Goal: Task Accomplishment & Management: Manage account settings

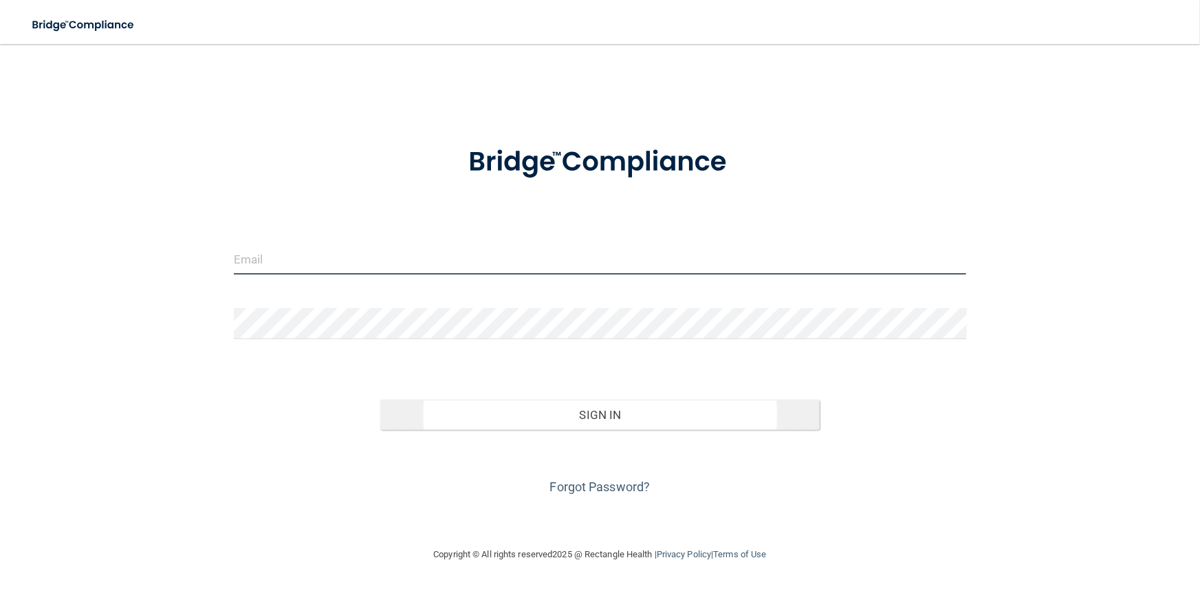
type input "[PERSON_NAME][EMAIL_ADDRESS][DOMAIN_NAME]"
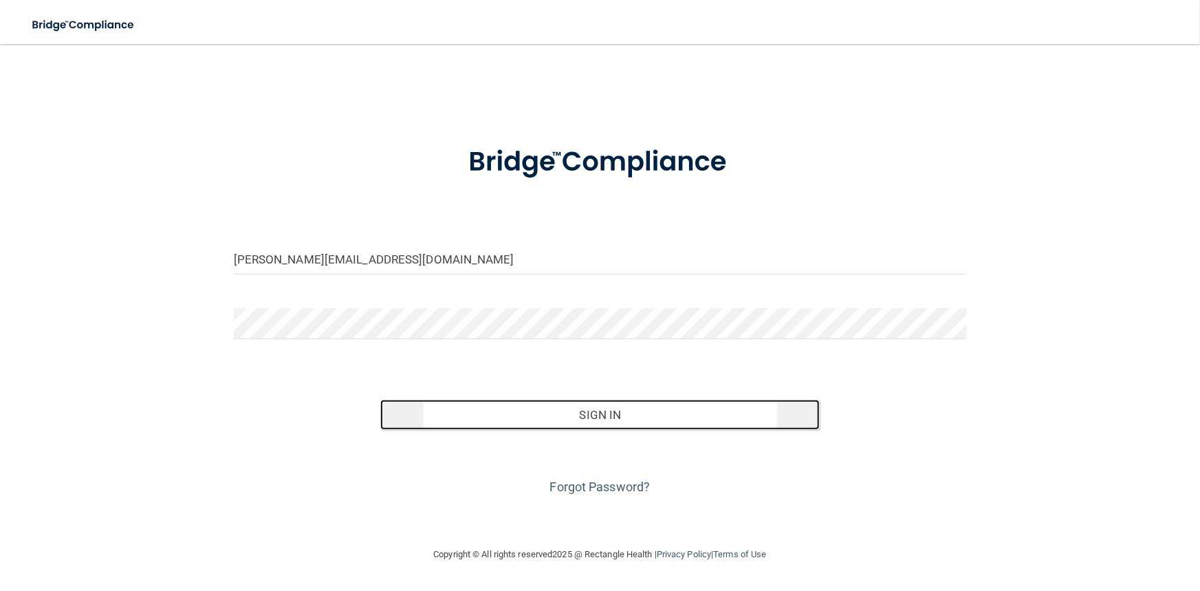
click at [523, 423] on button "Sign In" at bounding box center [599, 414] width 439 height 30
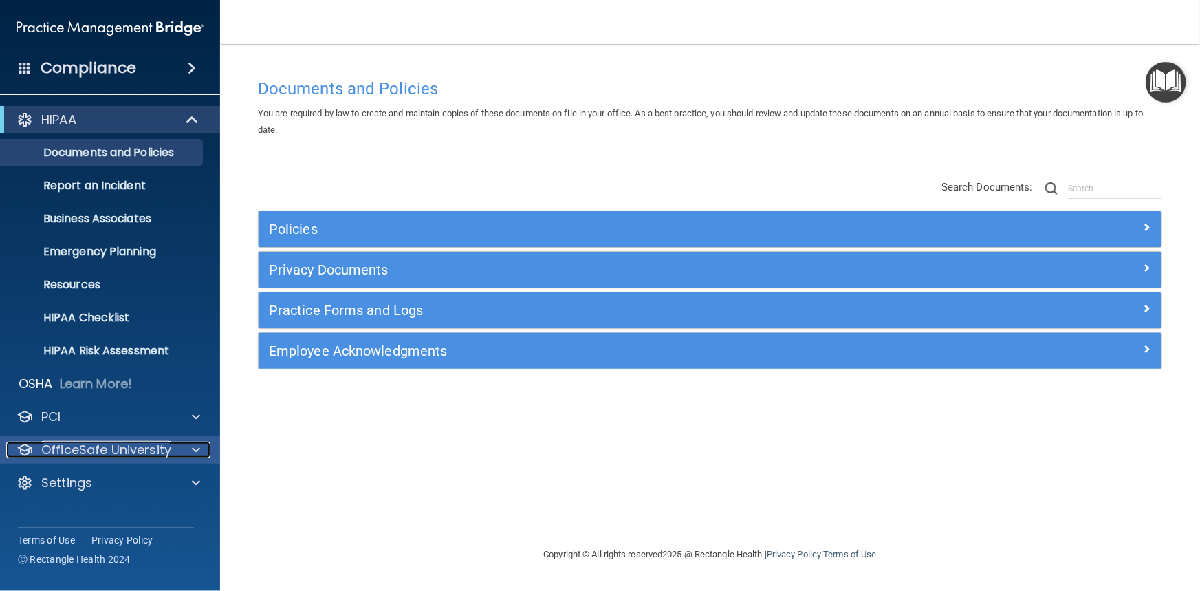
click at [185, 453] on div at bounding box center [194, 449] width 34 height 16
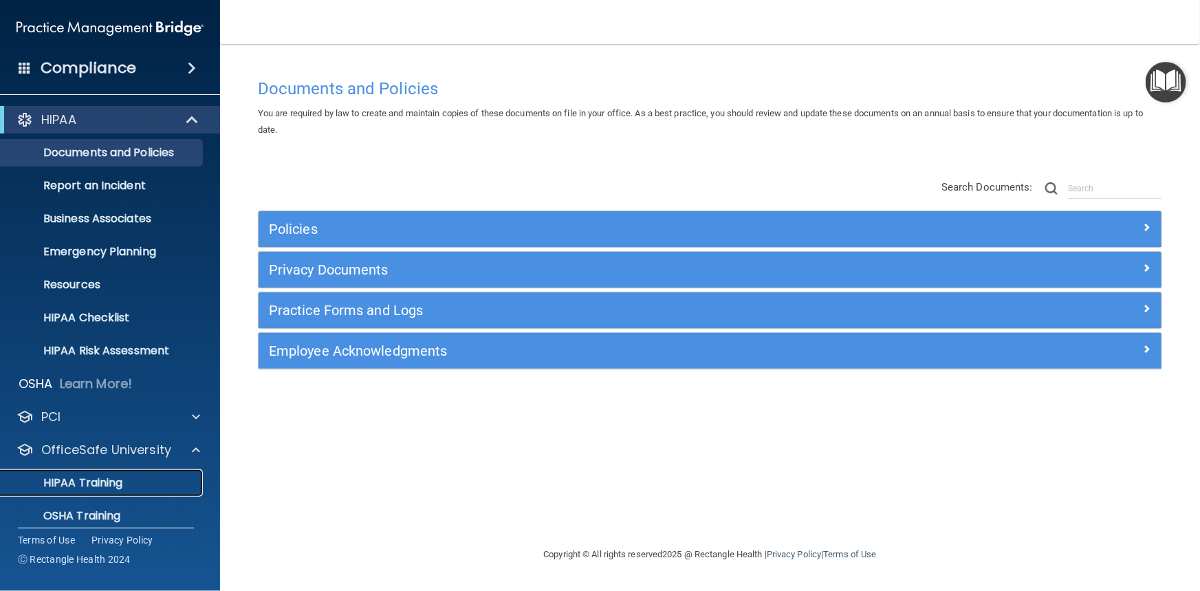
click at [100, 483] on p "HIPAA Training" at bounding box center [65, 483] width 113 height 14
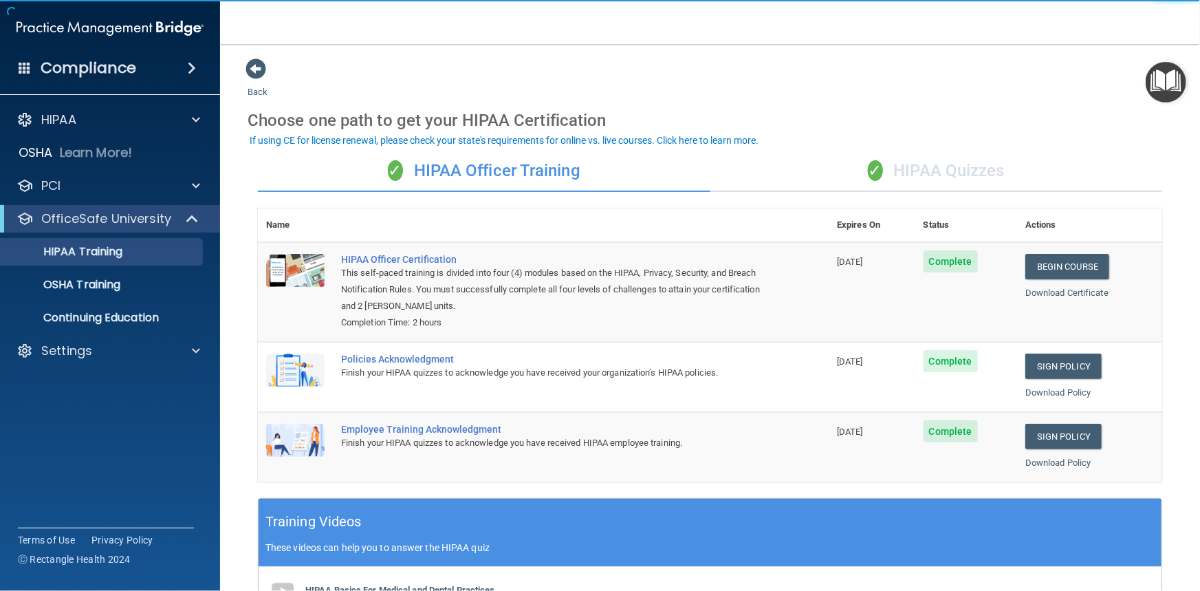
click at [940, 180] on div "✓ HIPAA Quizzes" at bounding box center [936, 171] width 452 height 41
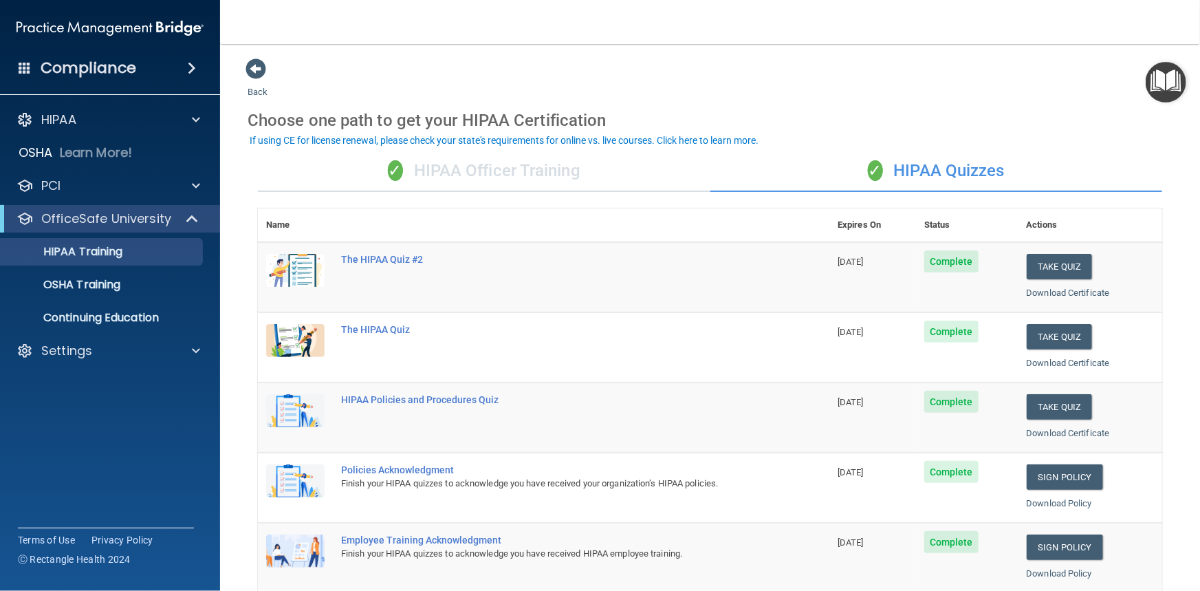
click at [560, 180] on div "✓ HIPAA Officer Training" at bounding box center [484, 171] width 452 height 41
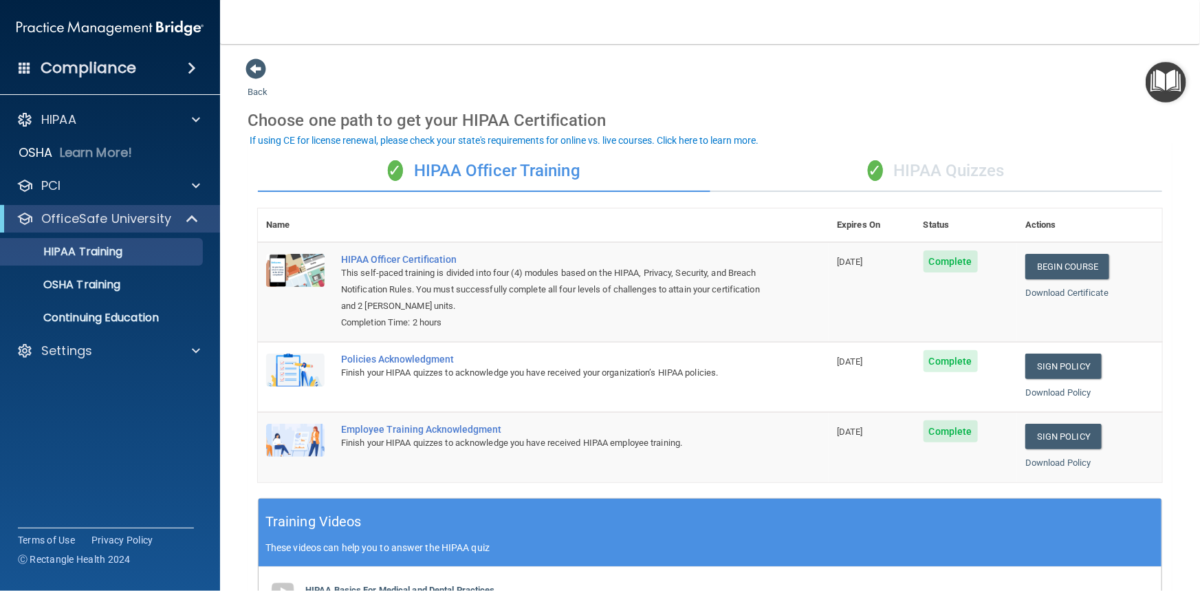
click at [950, 164] on div "✓ HIPAA Quizzes" at bounding box center [936, 171] width 452 height 41
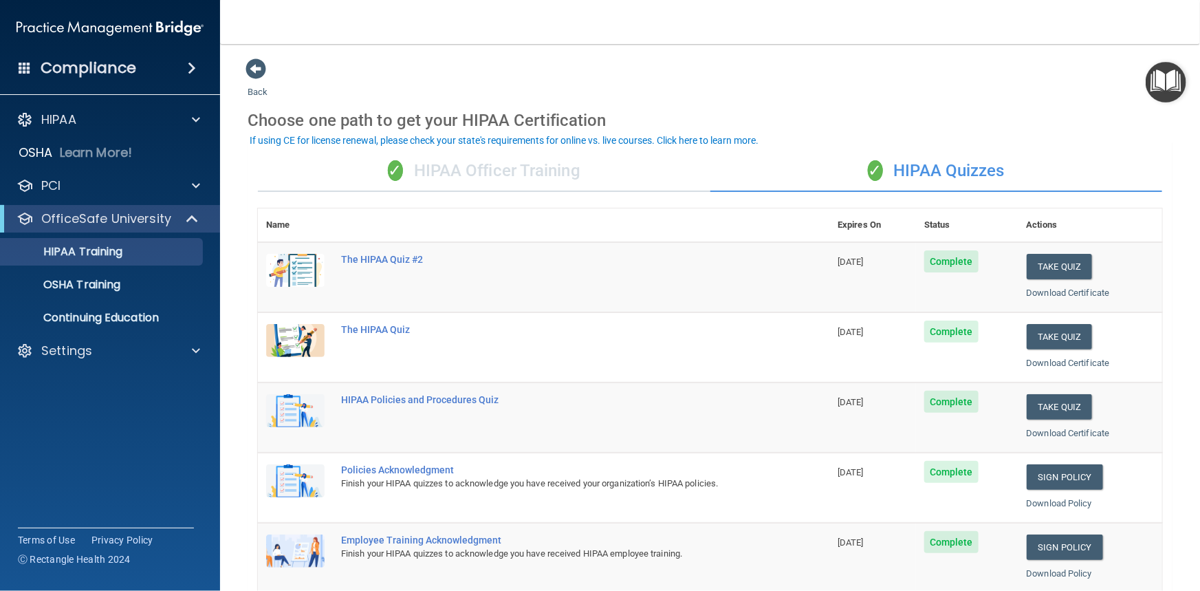
click at [529, 170] on div "✓ HIPAA Officer Training" at bounding box center [484, 171] width 452 height 41
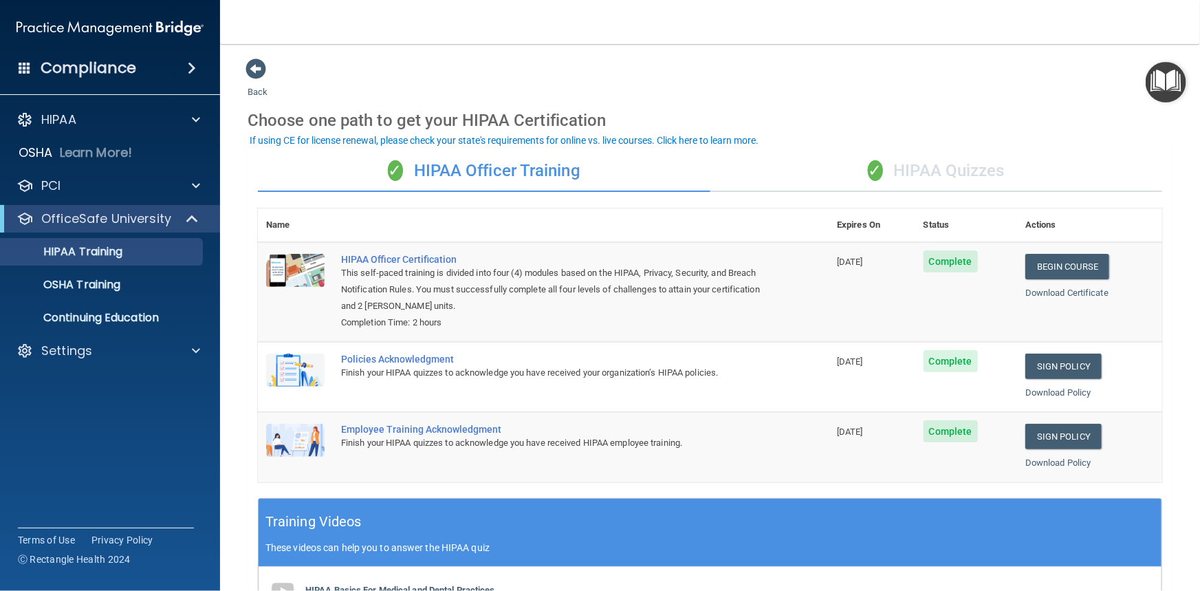
click at [949, 168] on div "✓ HIPAA Quizzes" at bounding box center [936, 171] width 452 height 41
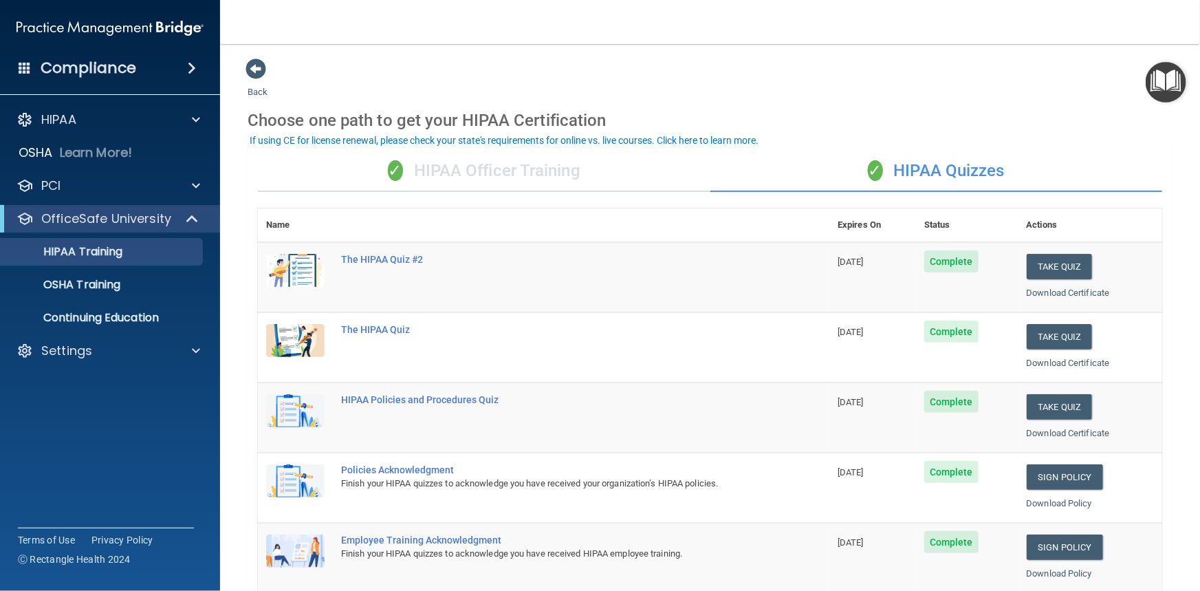
click at [550, 172] on div "✓ HIPAA Officer Training" at bounding box center [484, 171] width 452 height 41
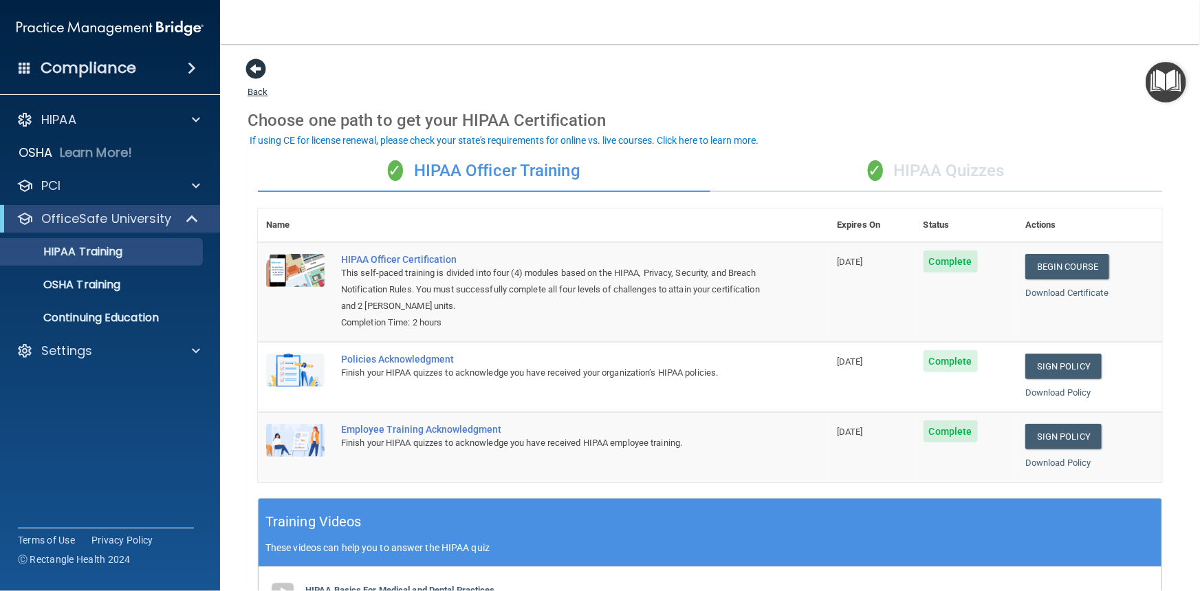
click at [258, 67] on span at bounding box center [255, 68] width 21 height 21
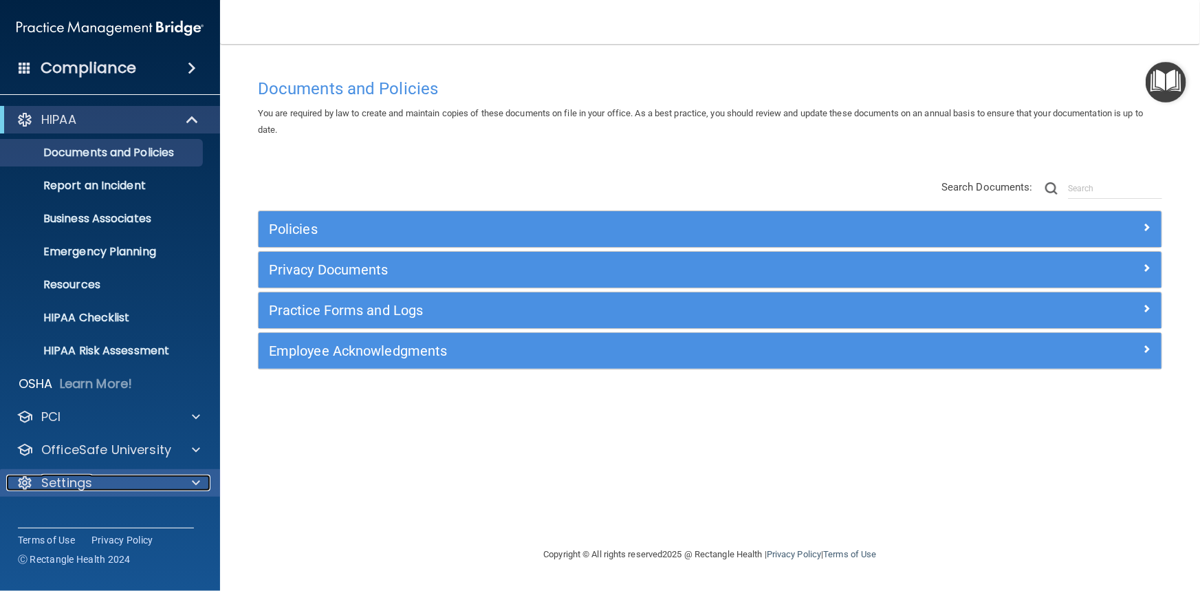
click at [118, 476] on div "Settings" at bounding box center [91, 482] width 170 height 16
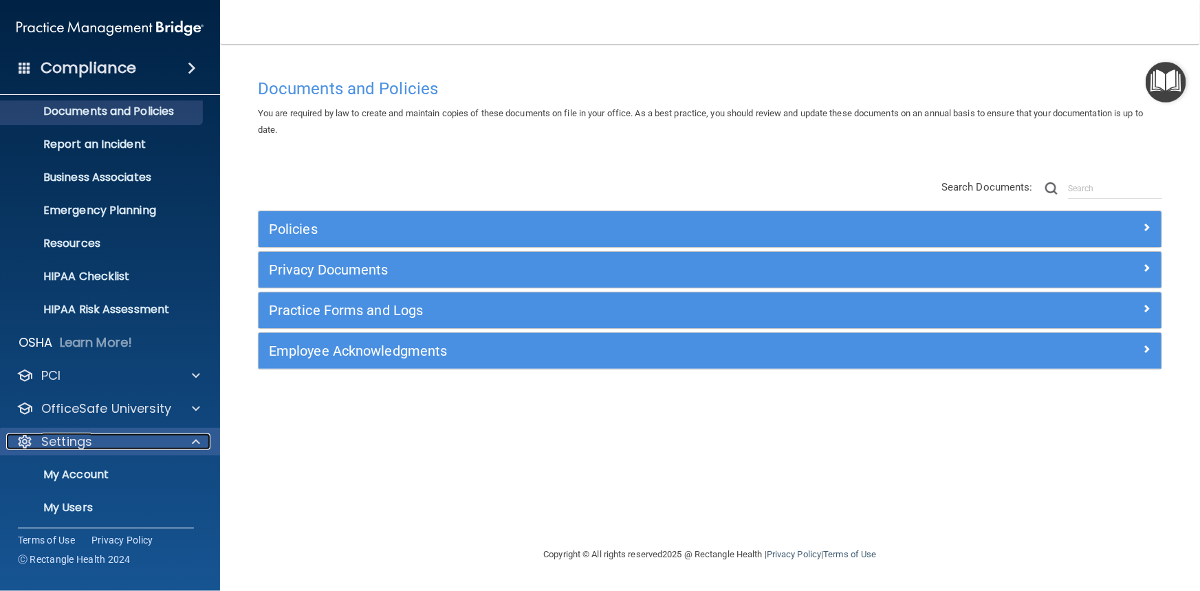
scroll to position [111, 0]
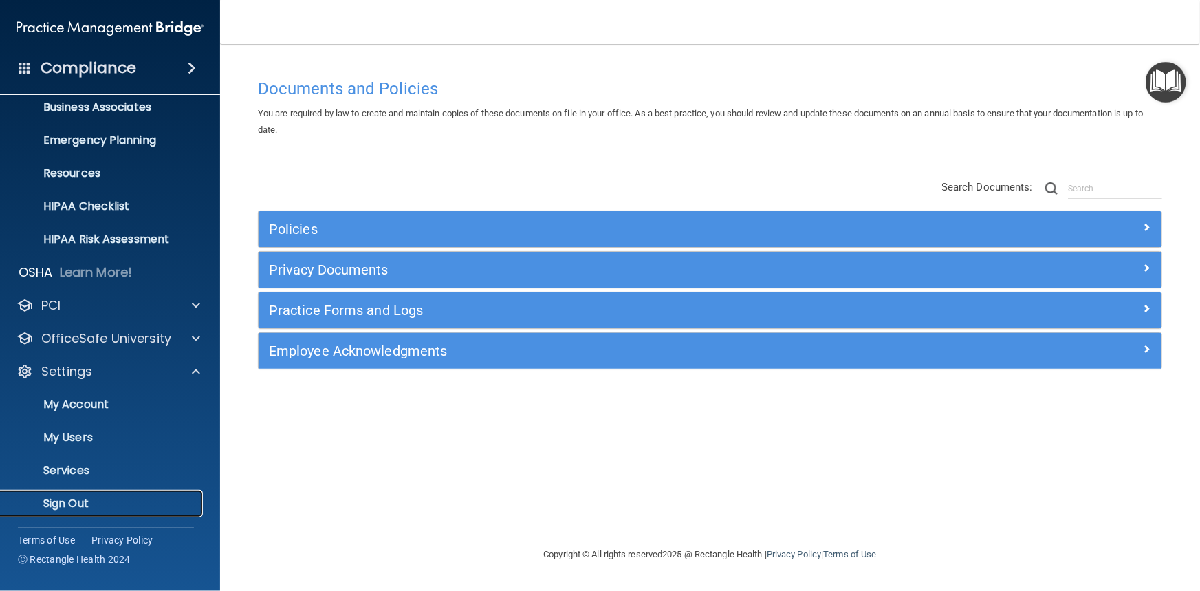
click at [95, 494] on link "Sign Out" at bounding box center [94, 502] width 217 height 27
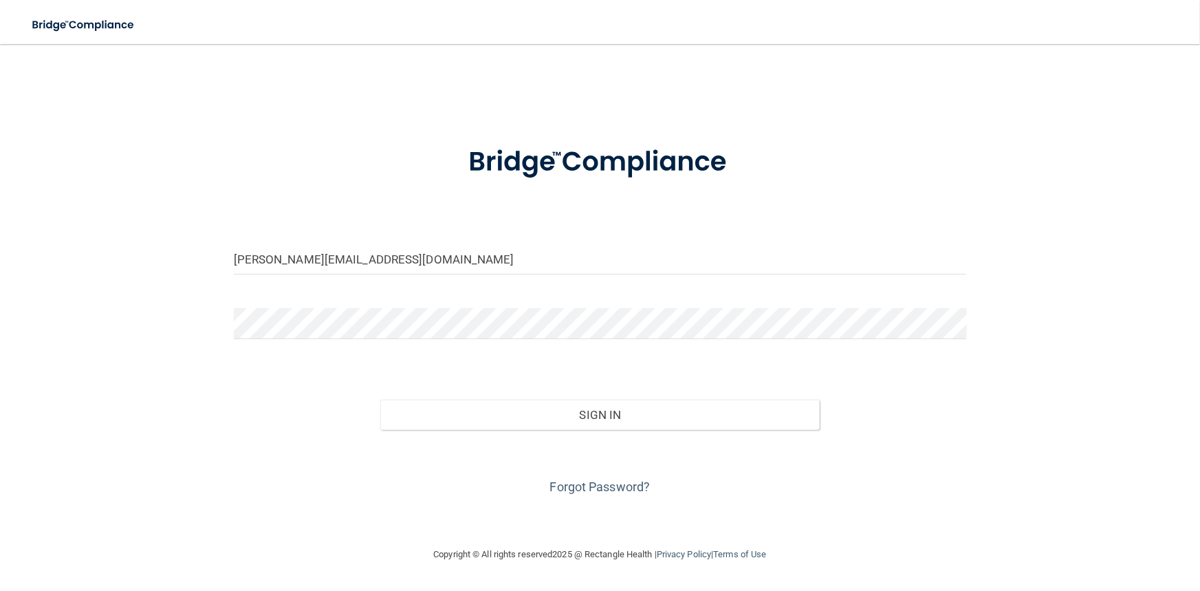
click at [1094, 324] on div "latisha@harborviewdentists.com Invalid email/password. You don't have permissio…" at bounding box center [599, 295] width 1145 height 474
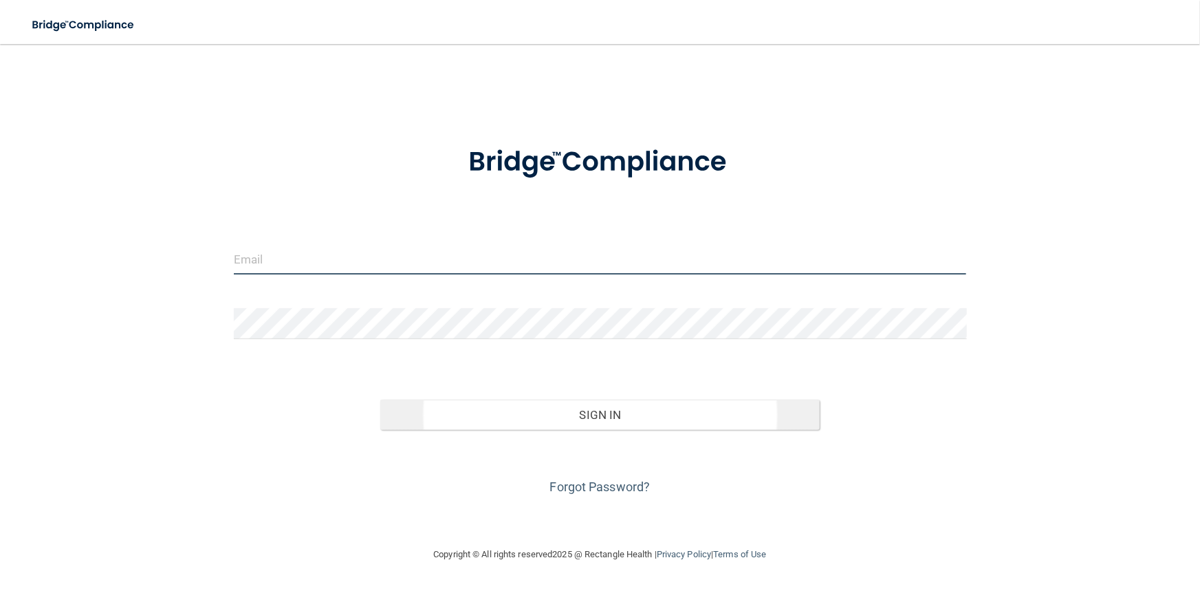
type input "[PERSON_NAME][EMAIL_ADDRESS][DOMAIN_NAME]"
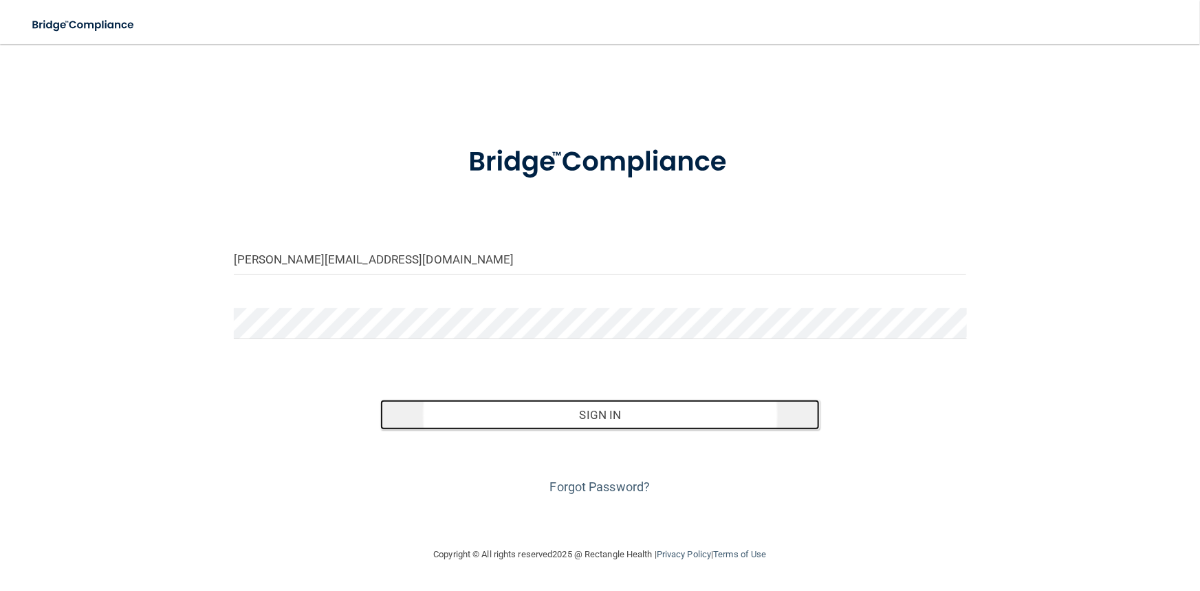
click at [619, 423] on button "Sign In" at bounding box center [599, 414] width 439 height 30
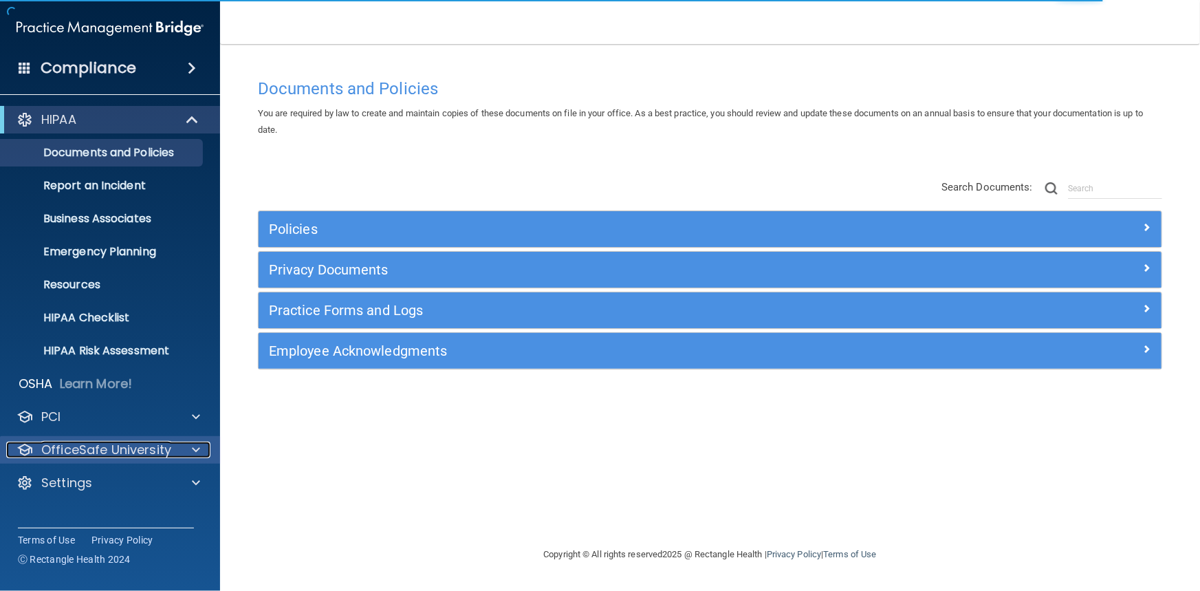
click at [152, 444] on p "OfficeSafe University" at bounding box center [106, 449] width 130 height 16
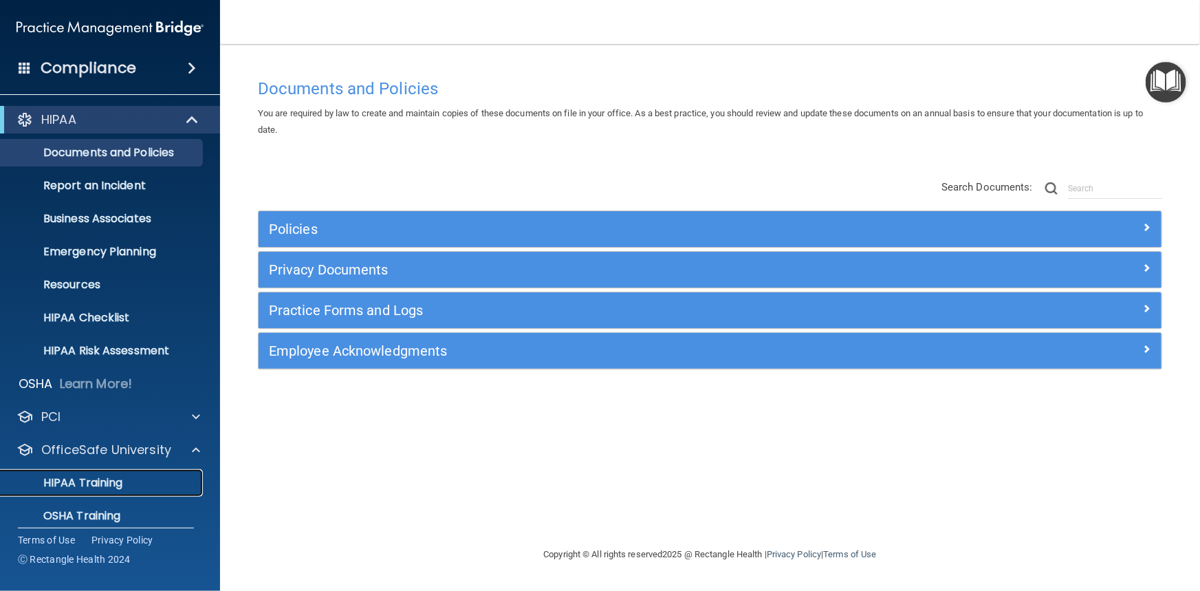
click at [109, 481] on p "HIPAA Training" at bounding box center [65, 483] width 113 height 14
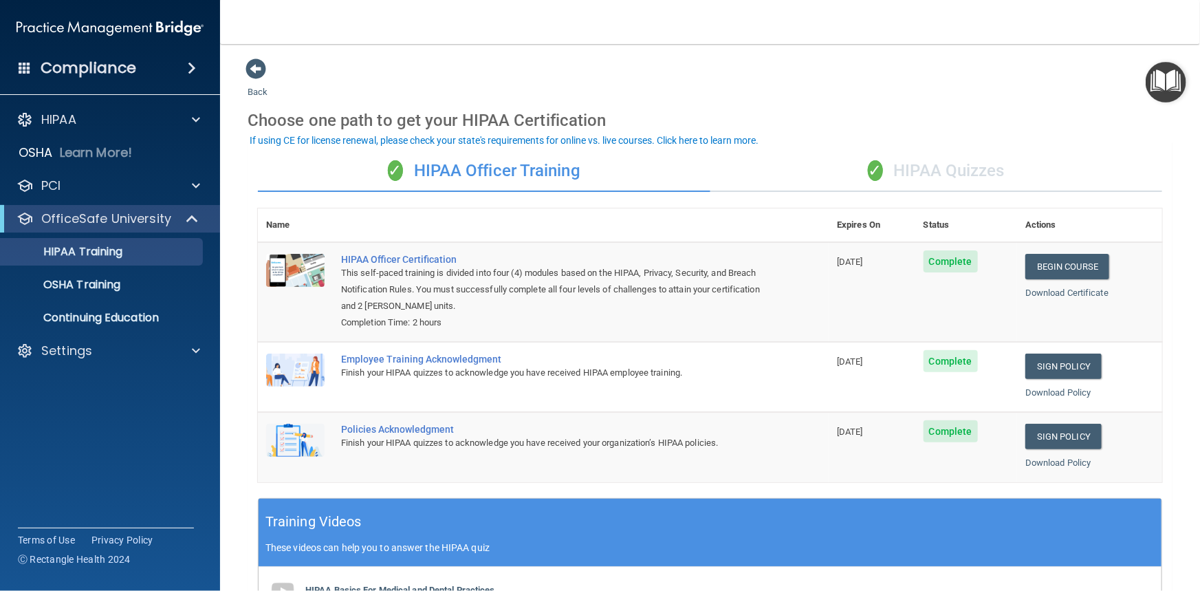
click at [932, 169] on div "✓ HIPAA Quizzes" at bounding box center [936, 171] width 452 height 41
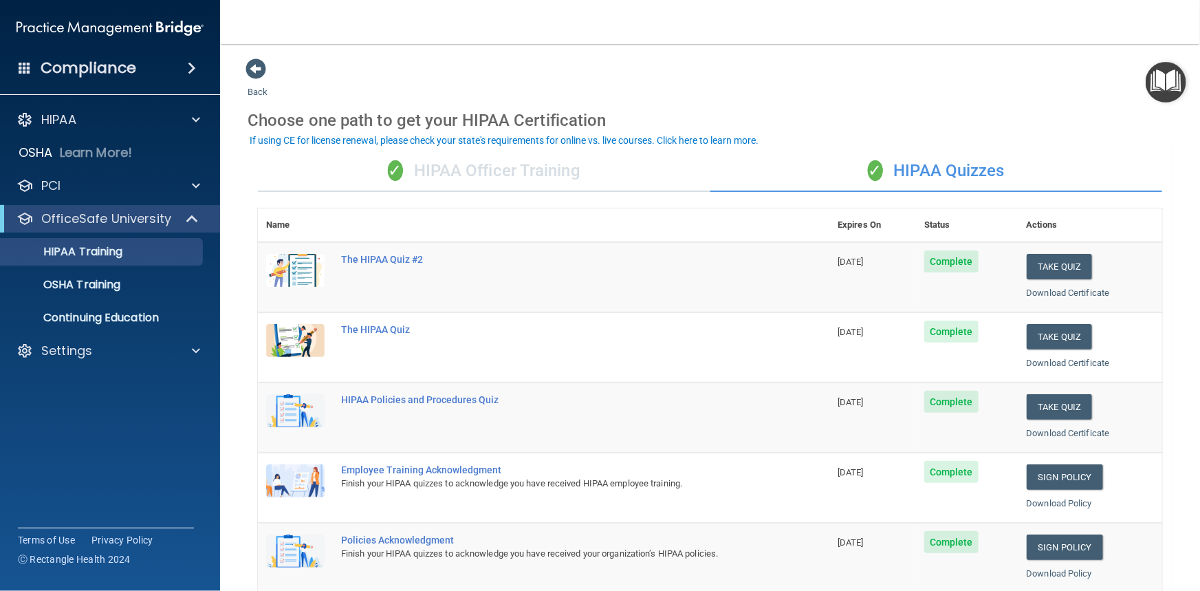
click at [566, 168] on div "✓ HIPAA Officer Training" at bounding box center [484, 171] width 452 height 41
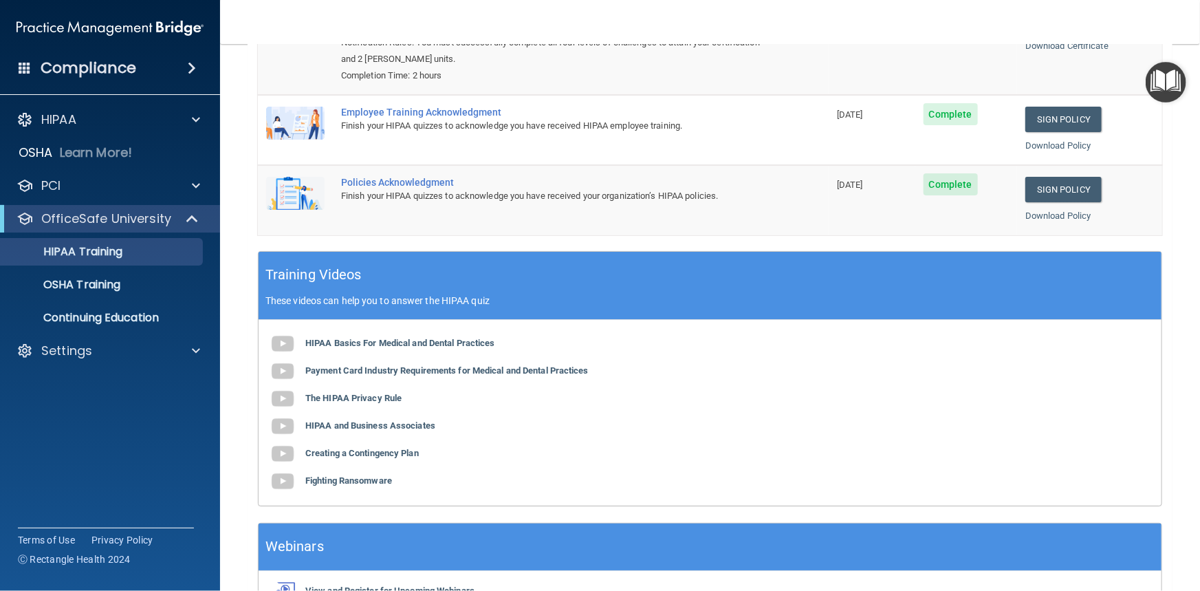
scroll to position [250, 0]
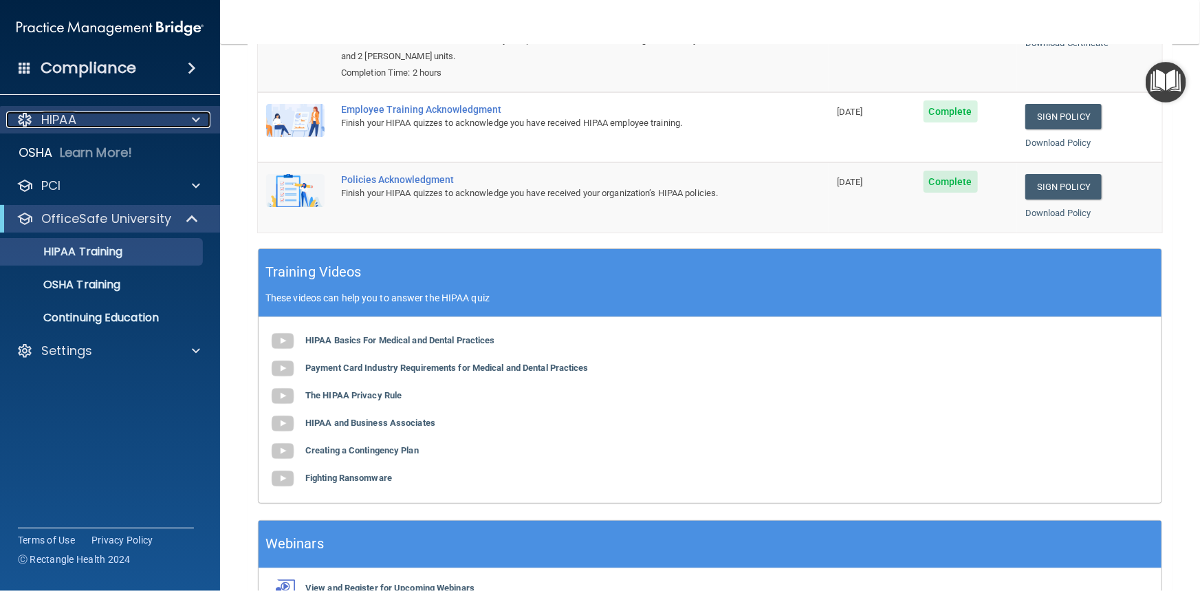
click at [201, 114] on div at bounding box center [194, 119] width 34 height 16
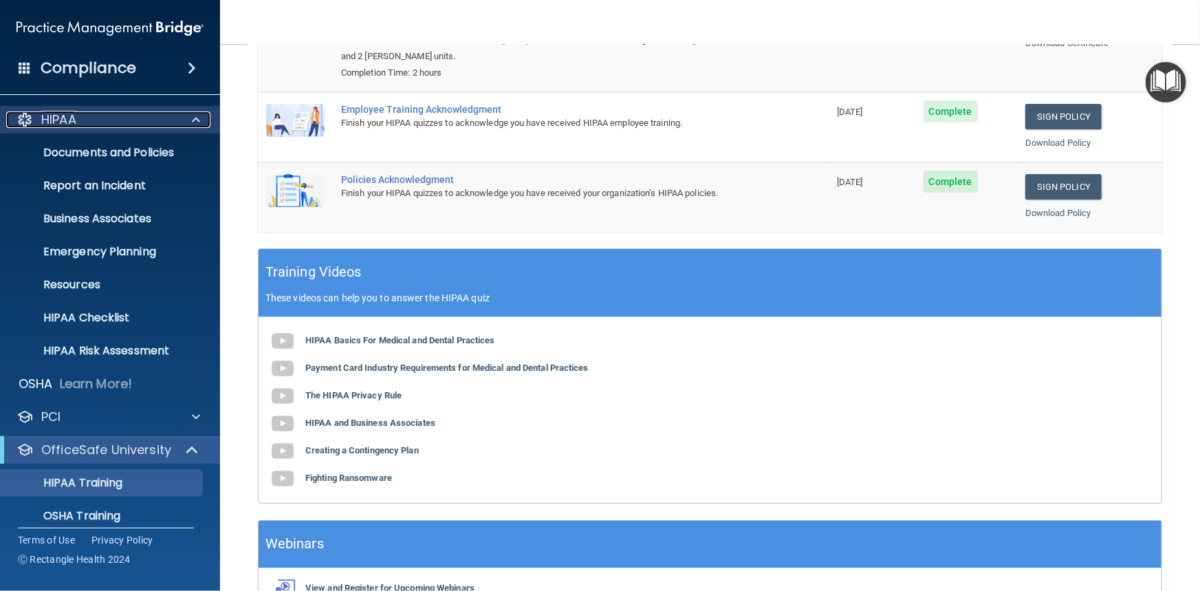
click at [201, 114] on div at bounding box center [194, 119] width 34 height 16
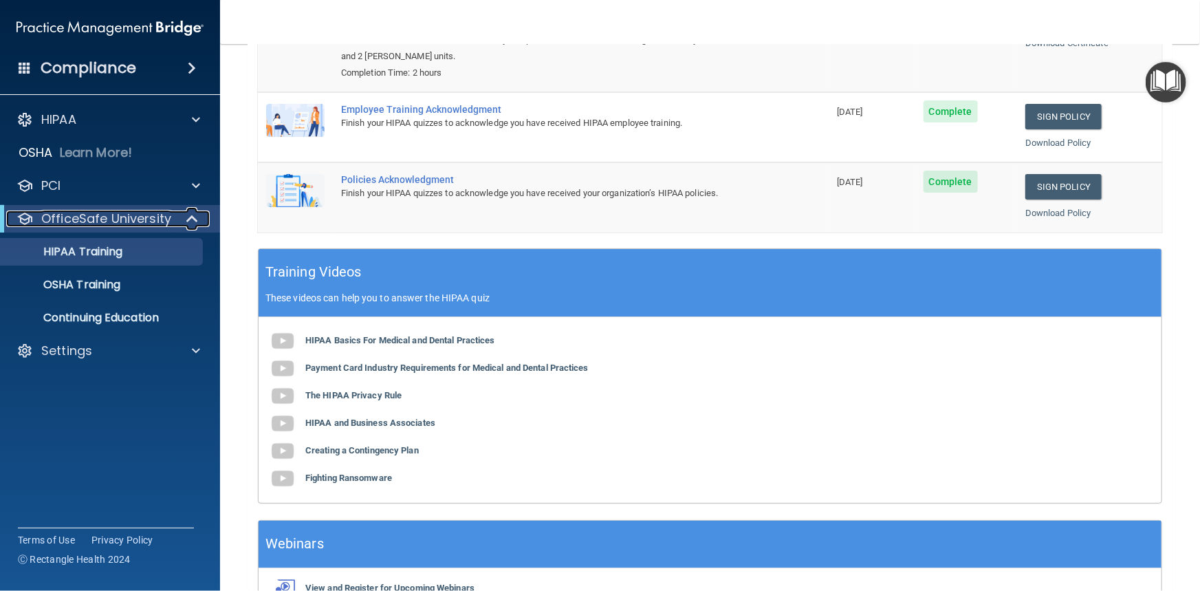
click at [188, 217] on span at bounding box center [194, 218] width 12 height 16
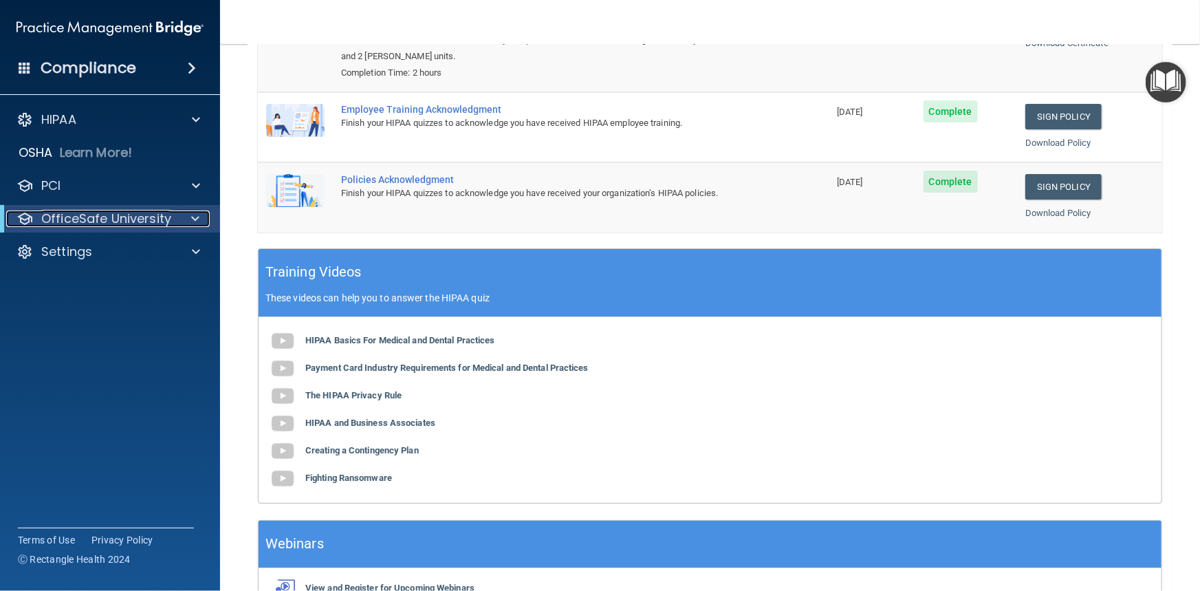
click at [188, 217] on div at bounding box center [193, 218] width 34 height 16
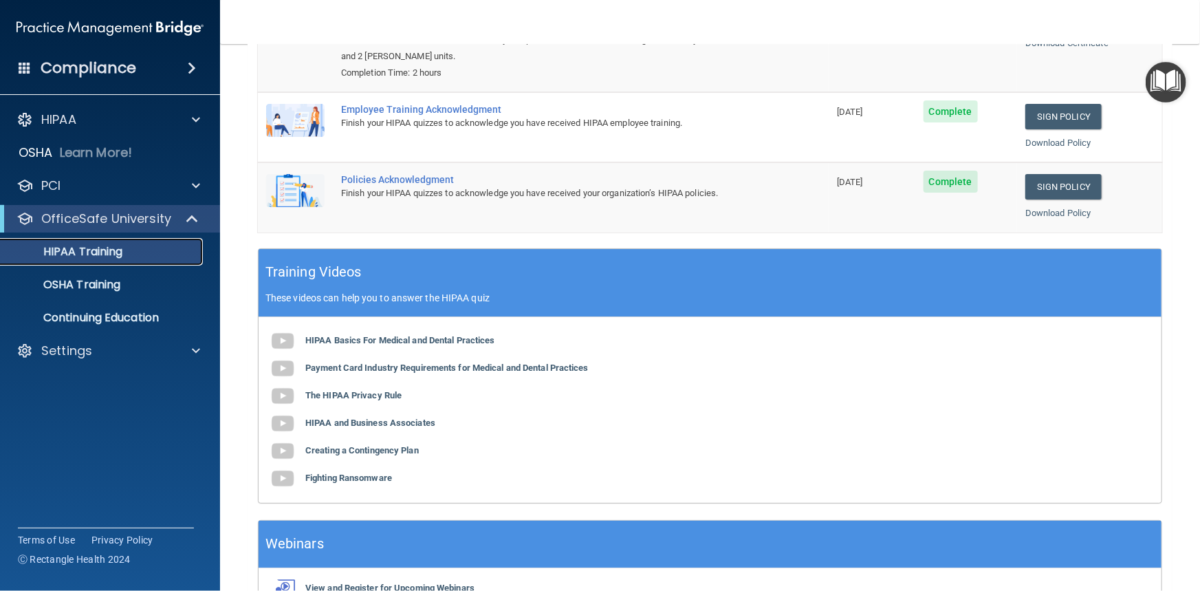
click at [112, 254] on p "HIPAA Training" at bounding box center [65, 252] width 113 height 14
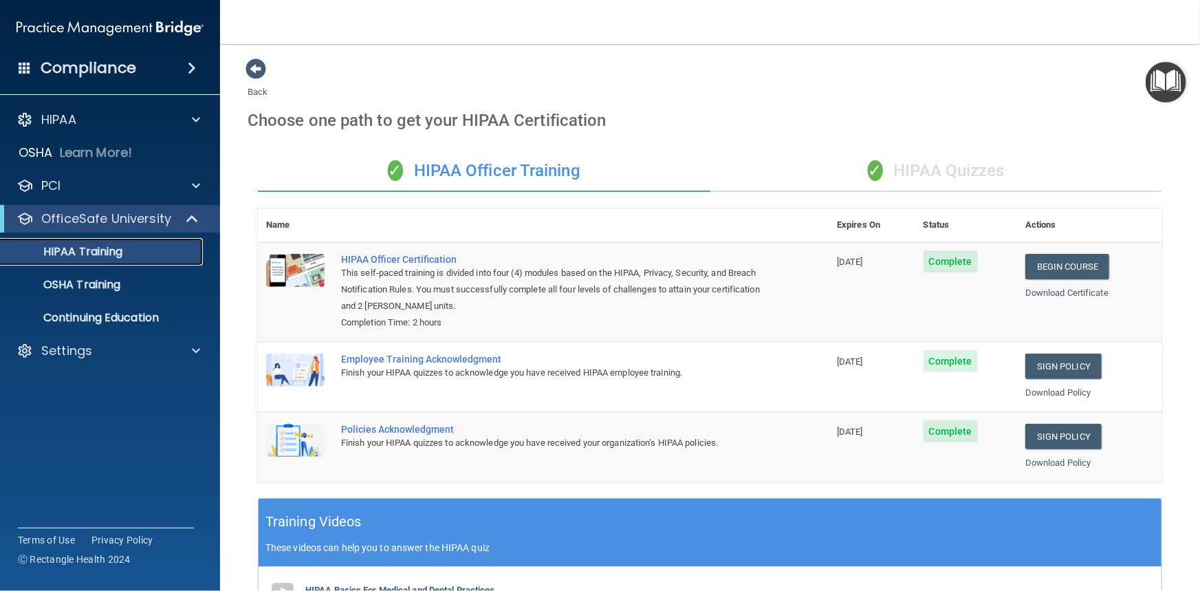
scroll to position [0, 0]
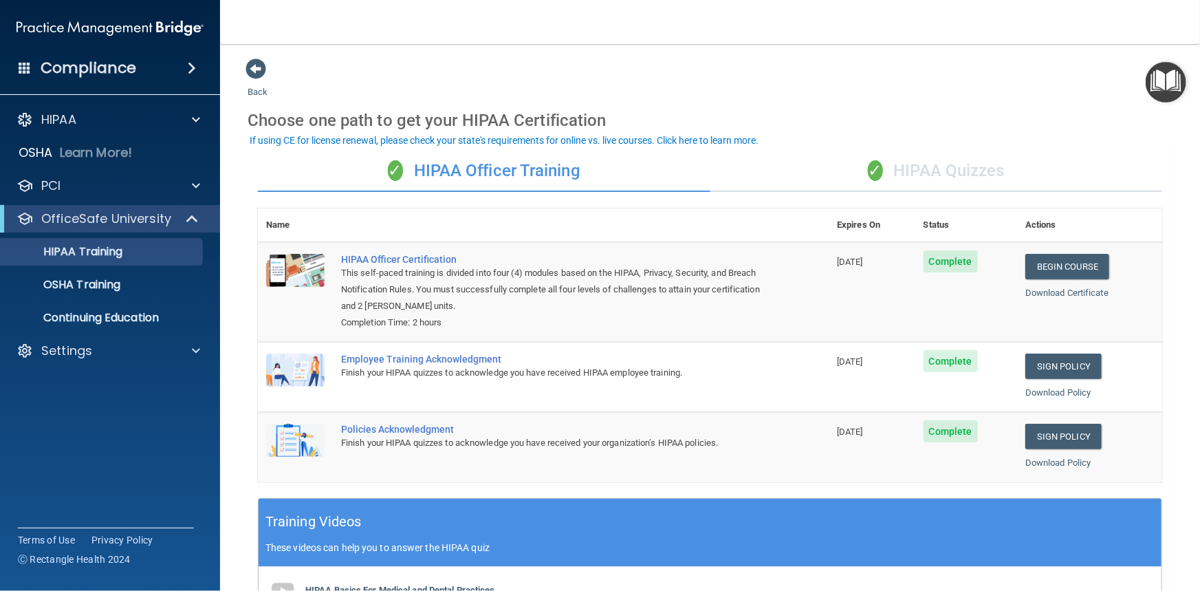
click at [916, 164] on div "✓ HIPAA Quizzes" at bounding box center [936, 171] width 452 height 41
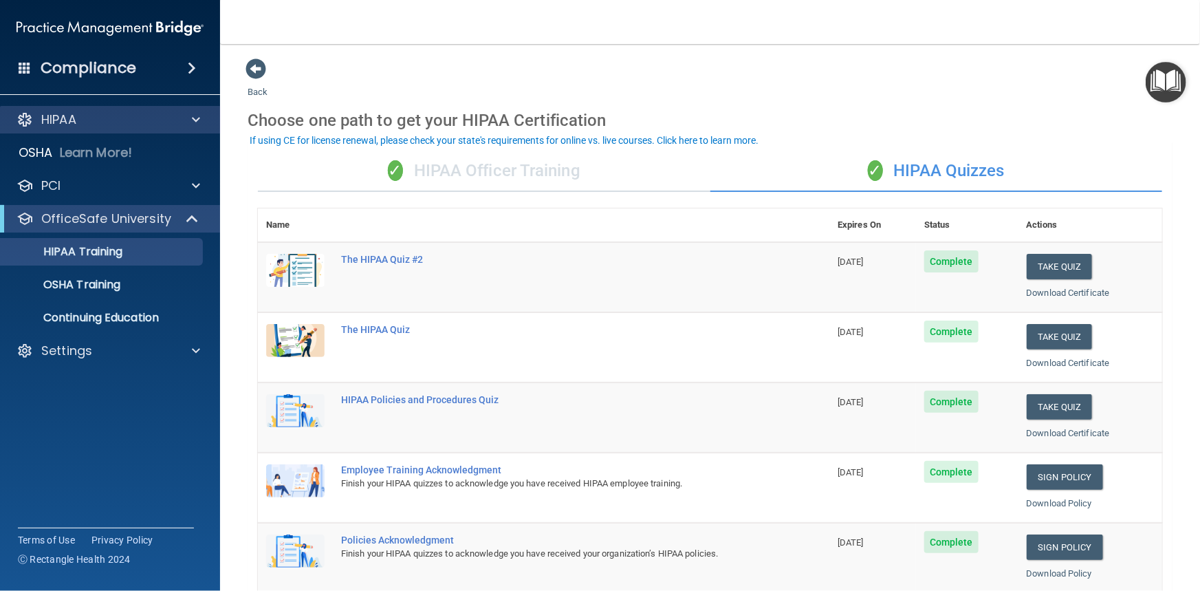
click at [197, 107] on div "HIPAA" at bounding box center [110, 119] width 221 height 27
click at [190, 114] on div at bounding box center [194, 119] width 34 height 16
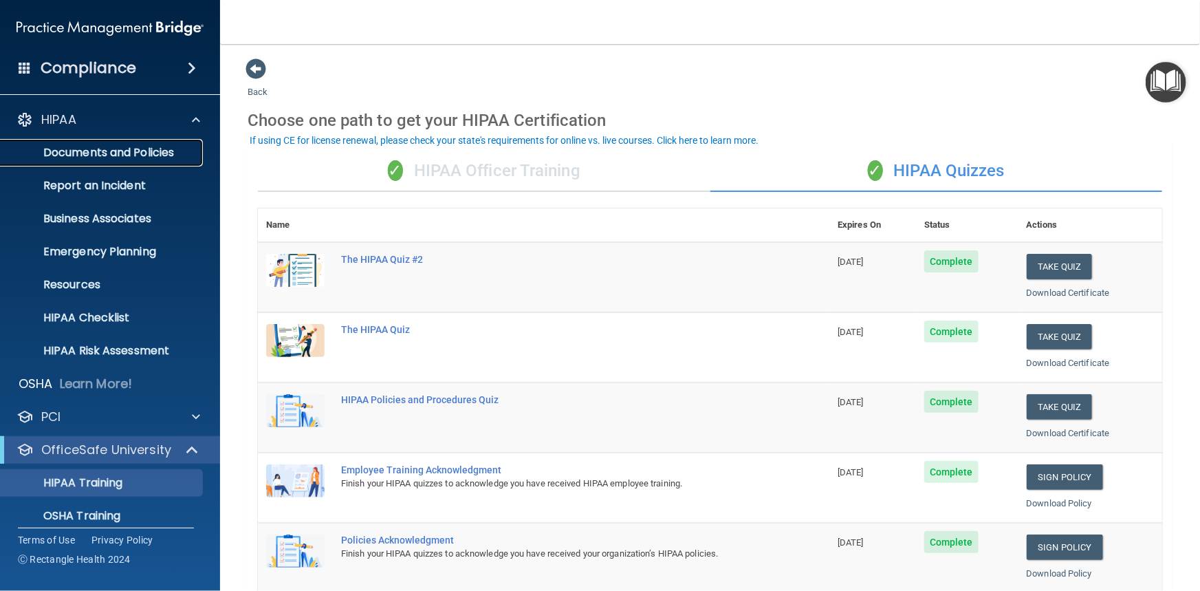
click at [129, 155] on p "Documents and Policies" at bounding box center [103, 153] width 188 height 14
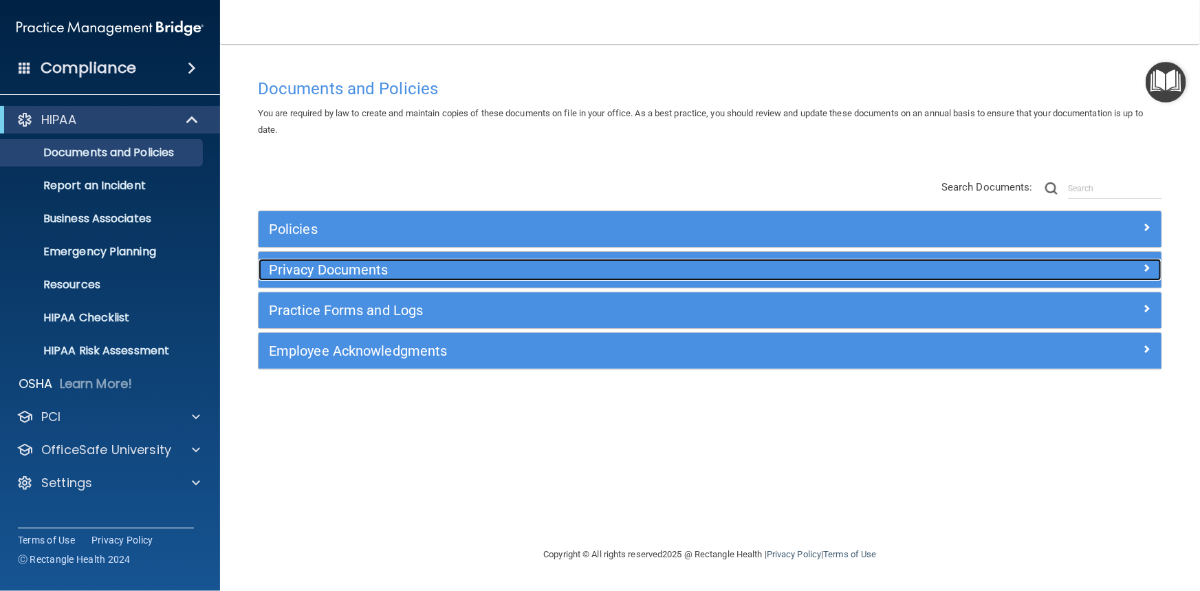
click at [332, 271] on h5 "Privacy Documents" at bounding box center [597, 269] width 657 height 15
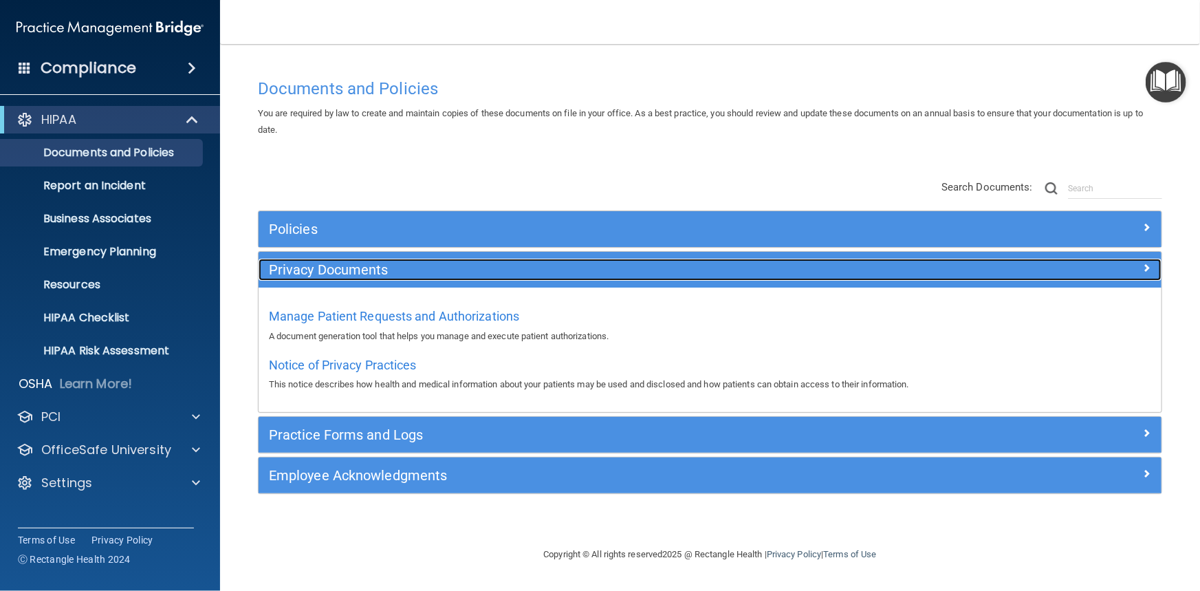
click at [395, 272] on h5 "Privacy Documents" at bounding box center [597, 269] width 657 height 15
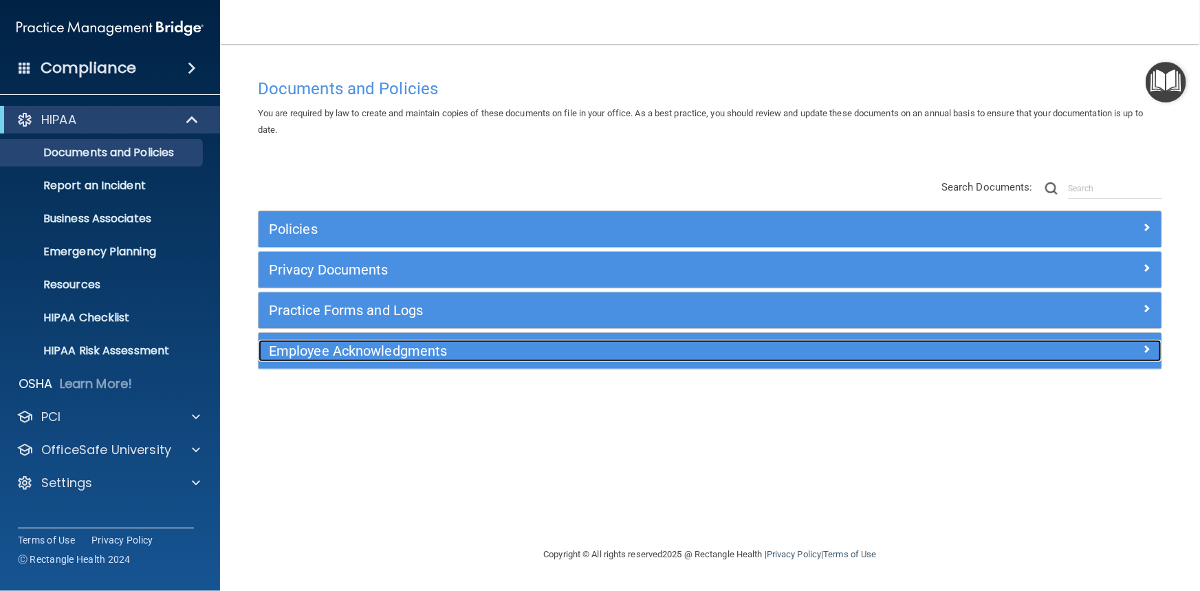
click at [775, 351] on h5 "Employee Acknowledgments" at bounding box center [597, 350] width 657 height 15
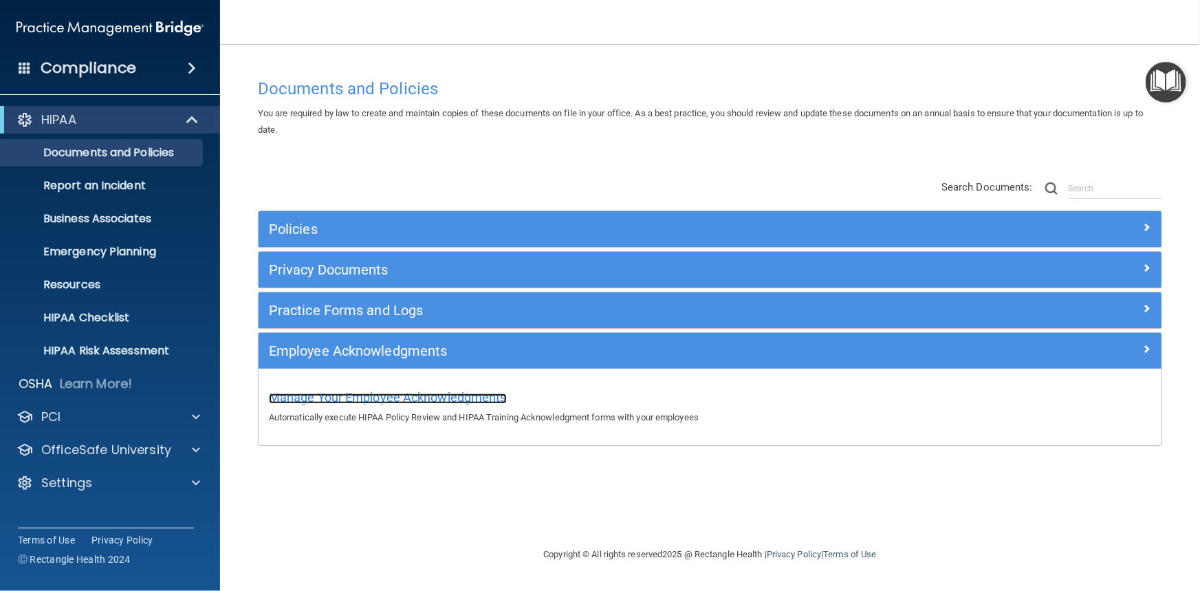
click at [447, 400] on span "Manage Your Employee Acknowledgments" at bounding box center [388, 397] width 238 height 14
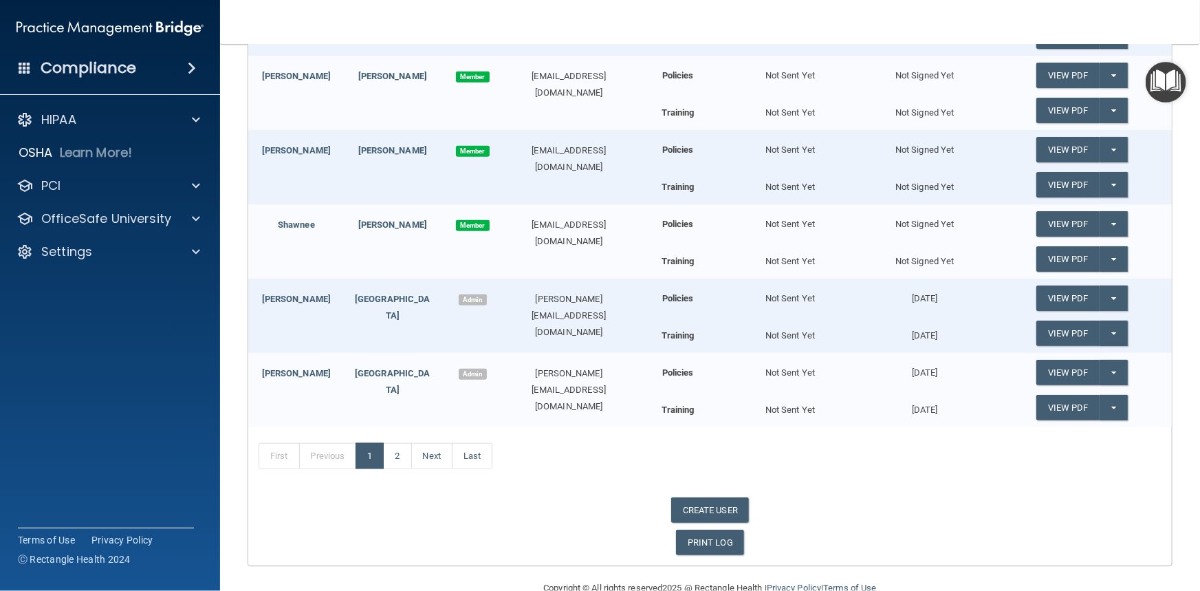
scroll to position [544, 0]
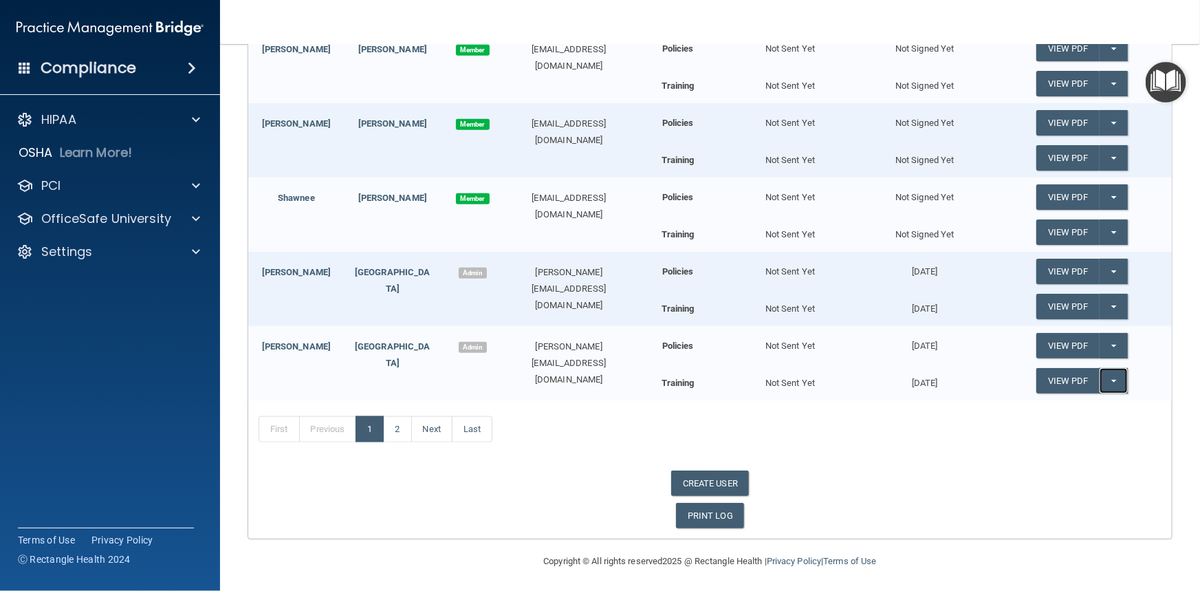
click at [1112, 381] on button "Split button!" at bounding box center [1113, 380] width 28 height 25
click at [1075, 409] on link "Update Acknowledgment" at bounding box center [1099, 408] width 126 height 21
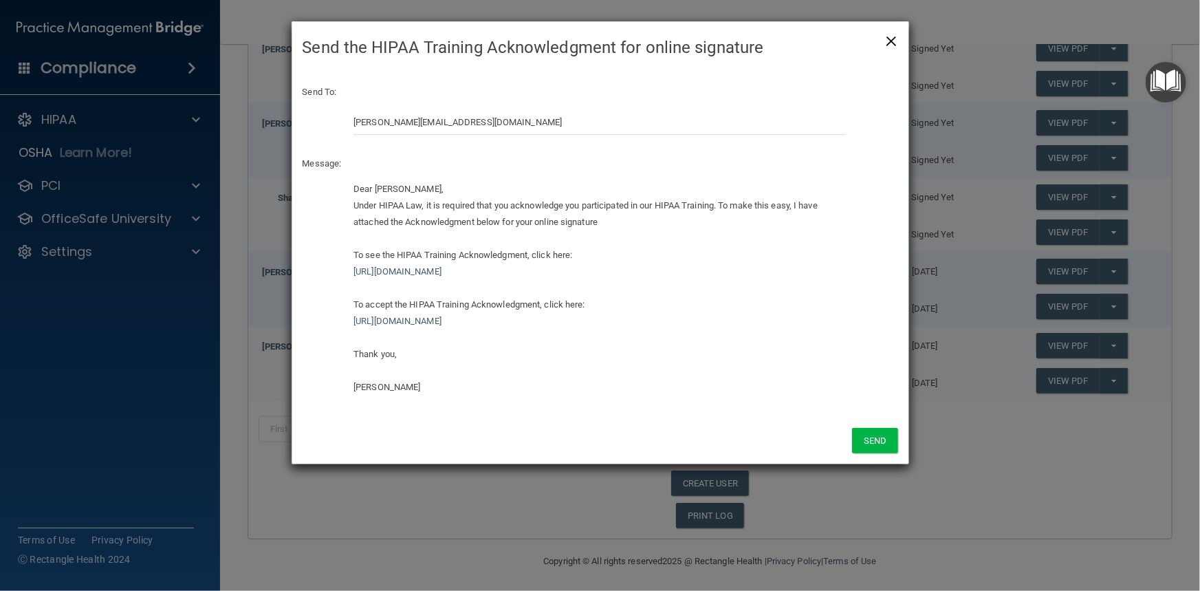
click at [888, 45] on span "×" at bounding box center [891, 38] width 12 height 27
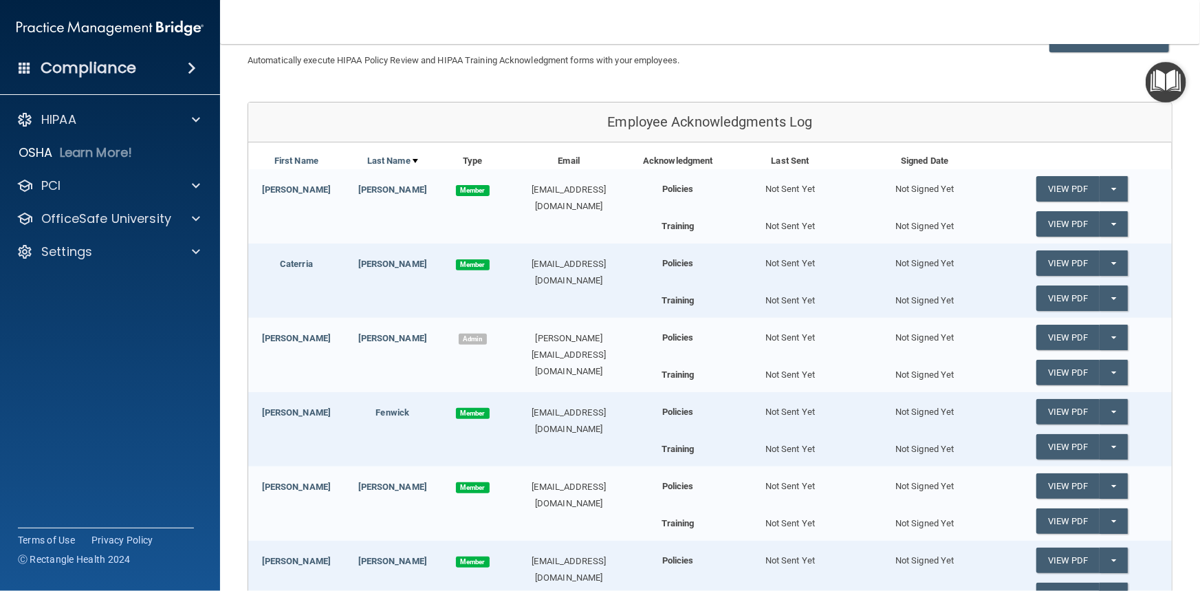
scroll to position [0, 0]
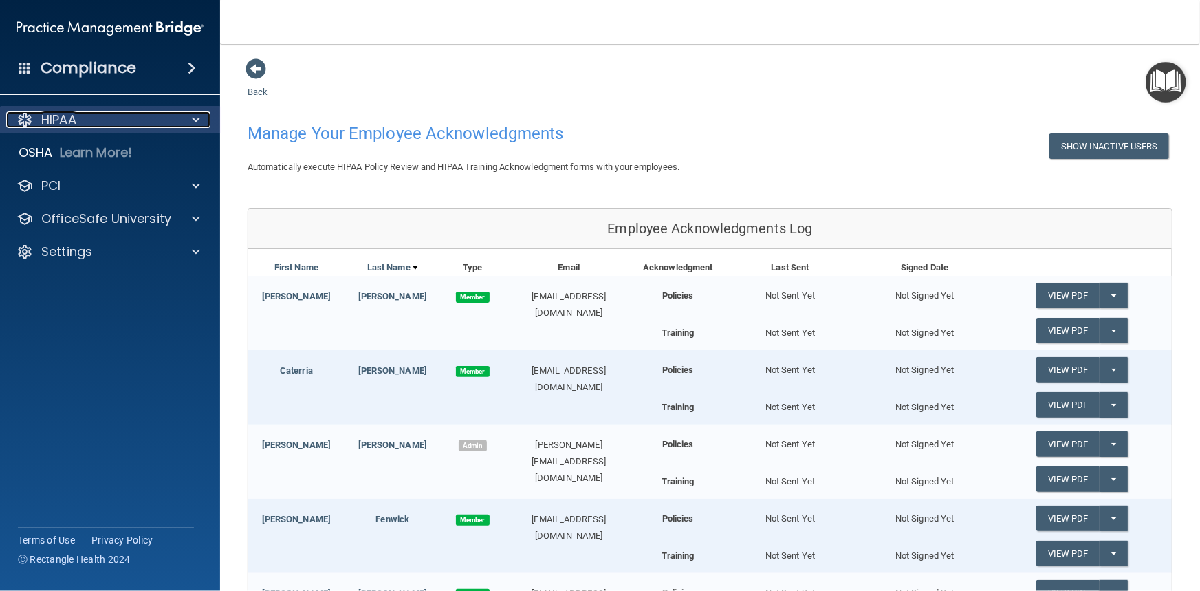
click at [102, 117] on div "HIPAA" at bounding box center [91, 119] width 170 height 16
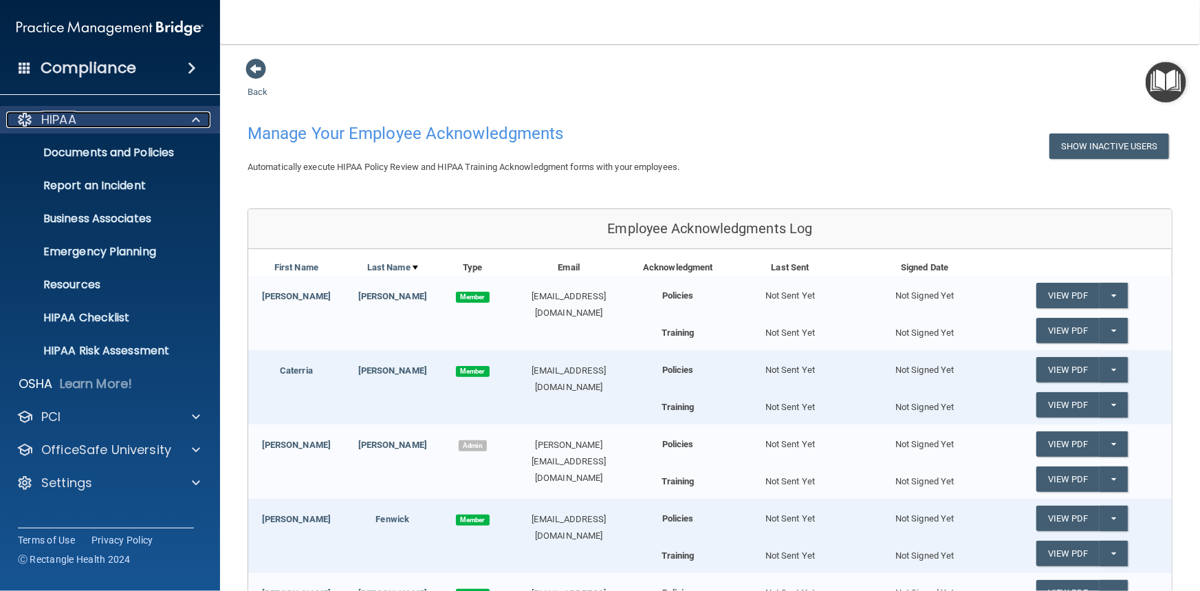
click at [199, 118] on span at bounding box center [196, 119] width 8 height 16
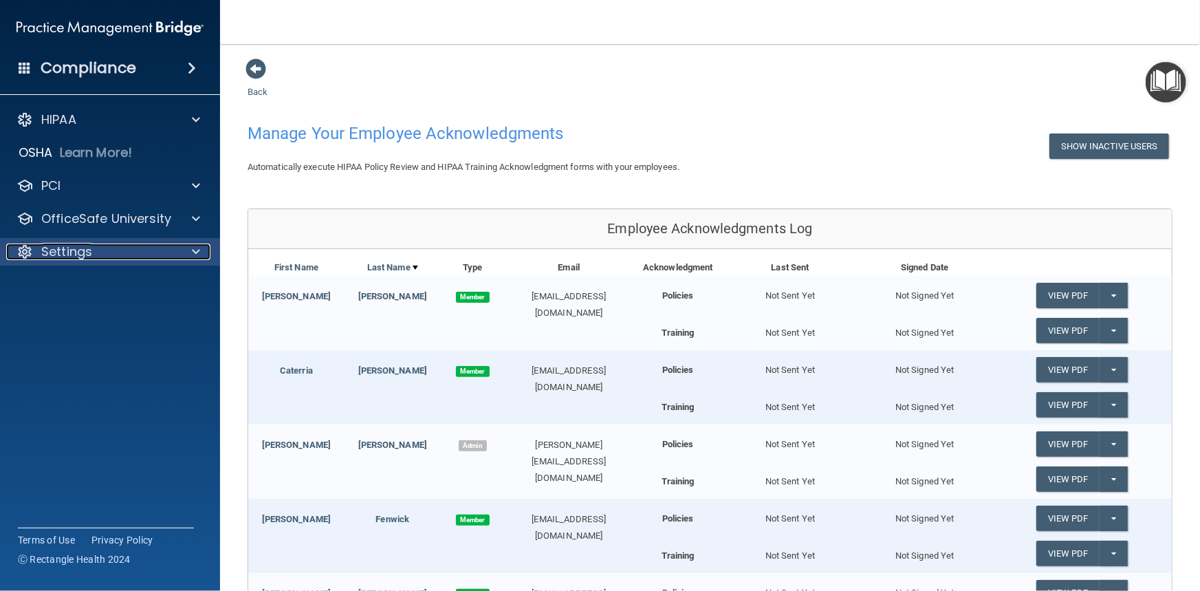
click at [85, 253] on p "Settings" at bounding box center [66, 251] width 51 height 16
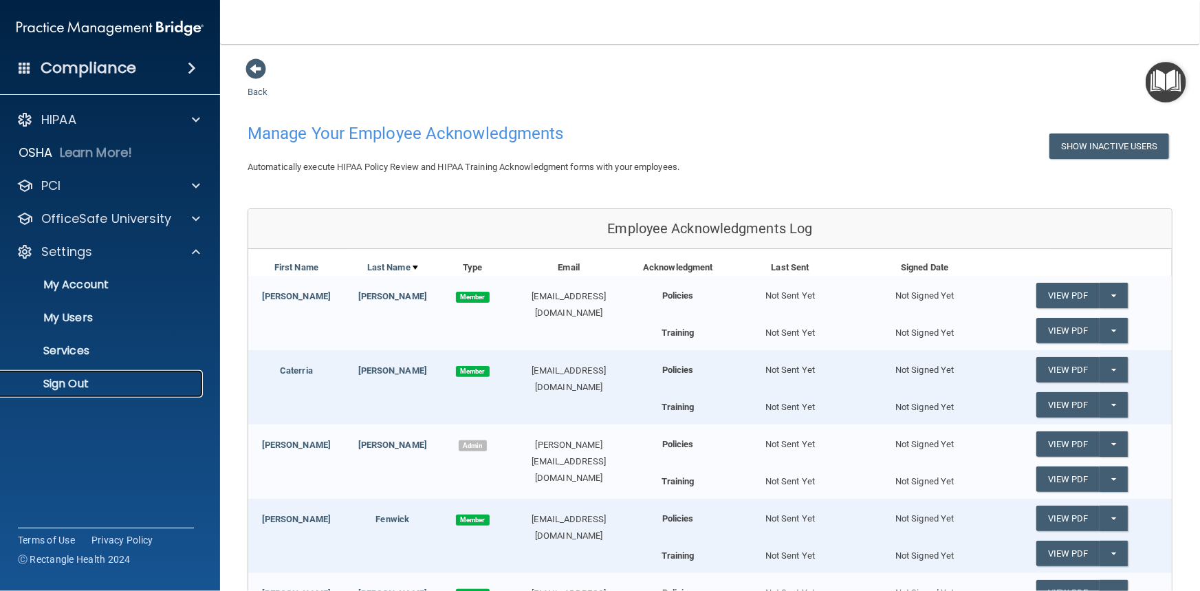
click at [68, 385] on p "Sign Out" at bounding box center [103, 384] width 188 height 14
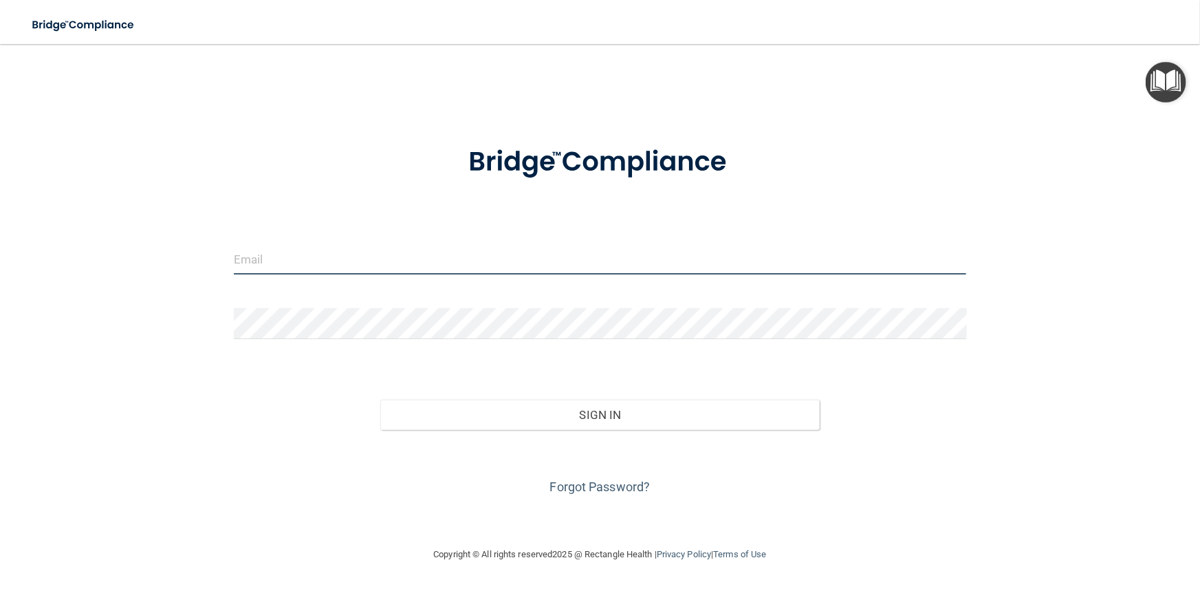
type input "[PERSON_NAME][EMAIL_ADDRESS][DOMAIN_NAME]"
